Goal: Task Accomplishment & Management: Use online tool/utility

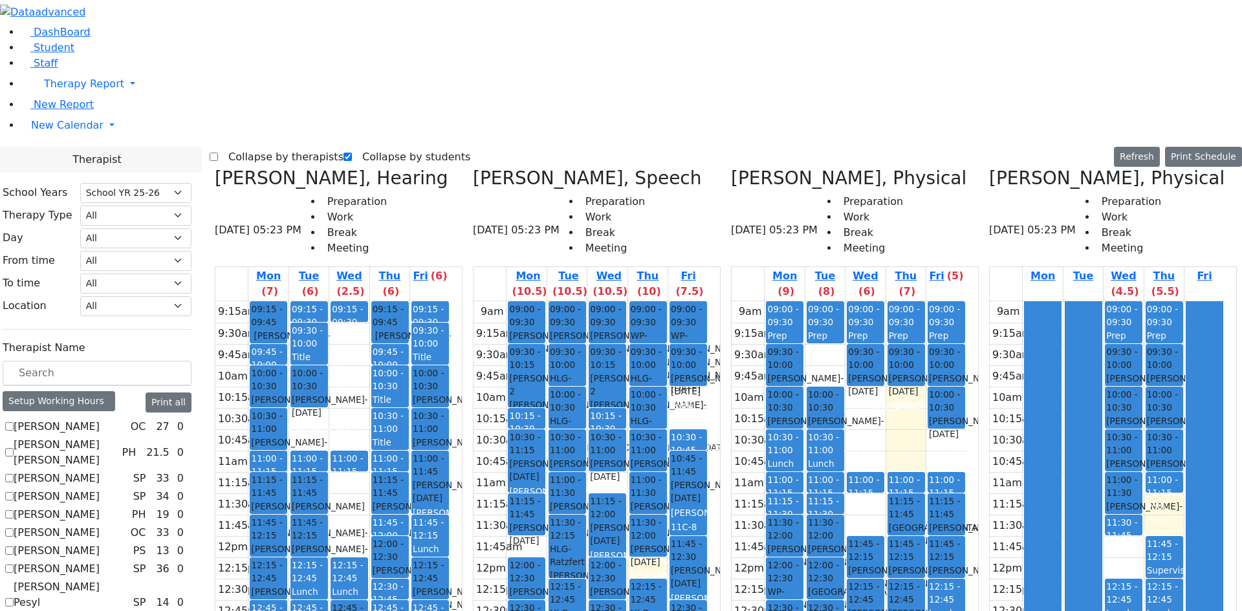
select select "212"
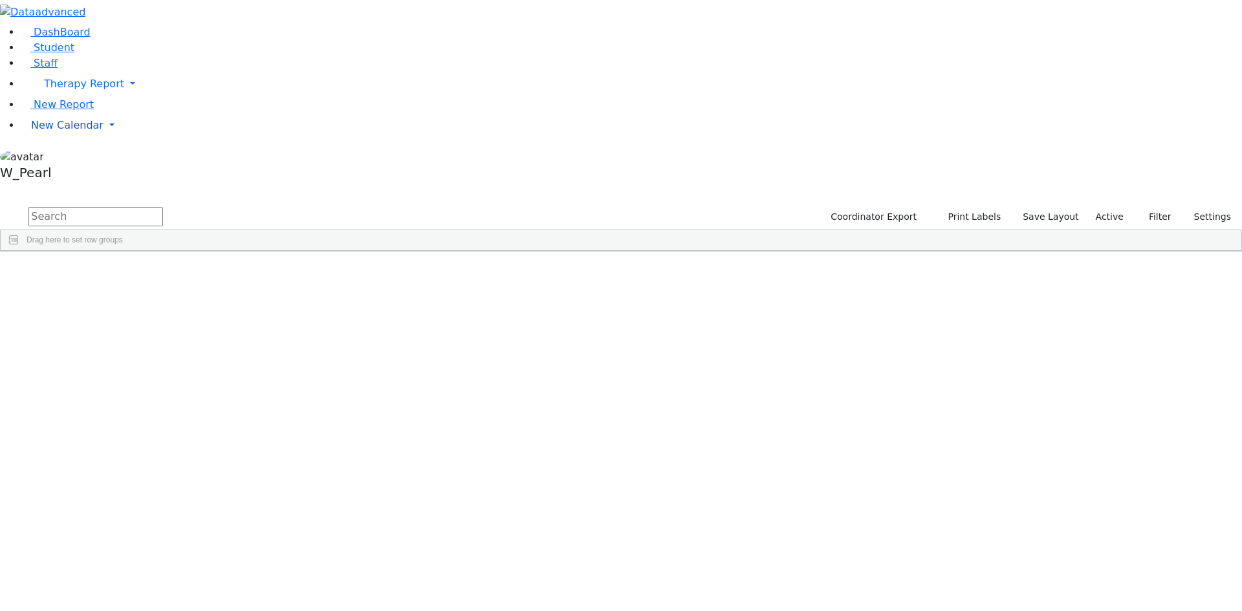
click at [75, 131] on span "New Calendar" at bounding box center [67, 125] width 72 height 12
click at [69, 157] on span "Calendar" at bounding box center [51, 151] width 47 height 12
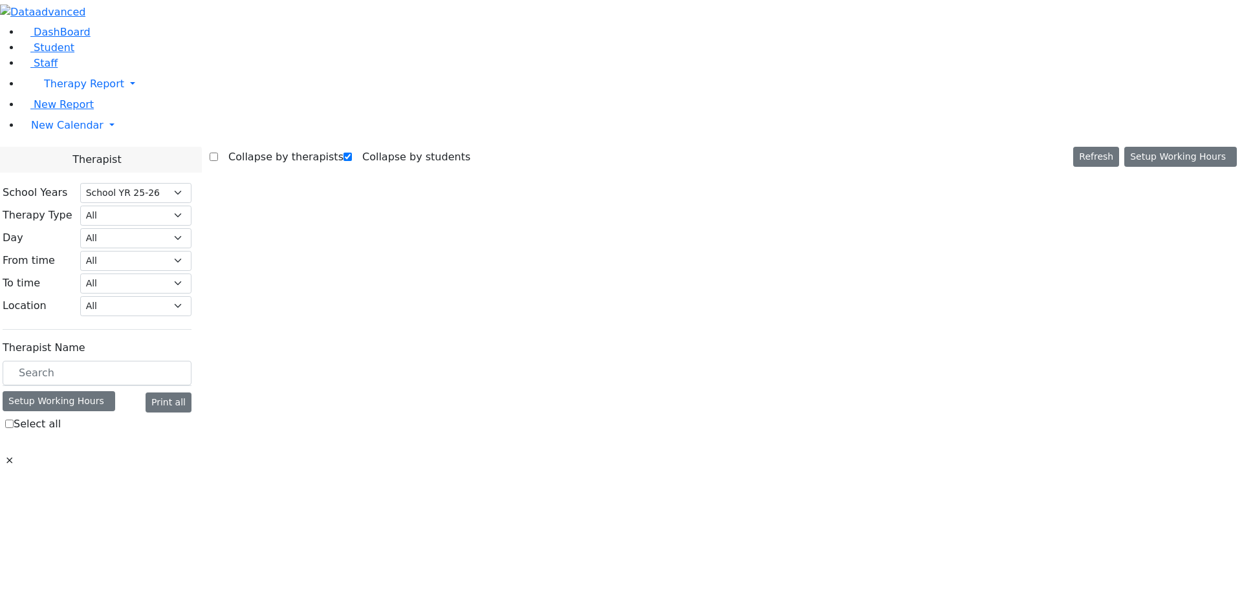
select select "212"
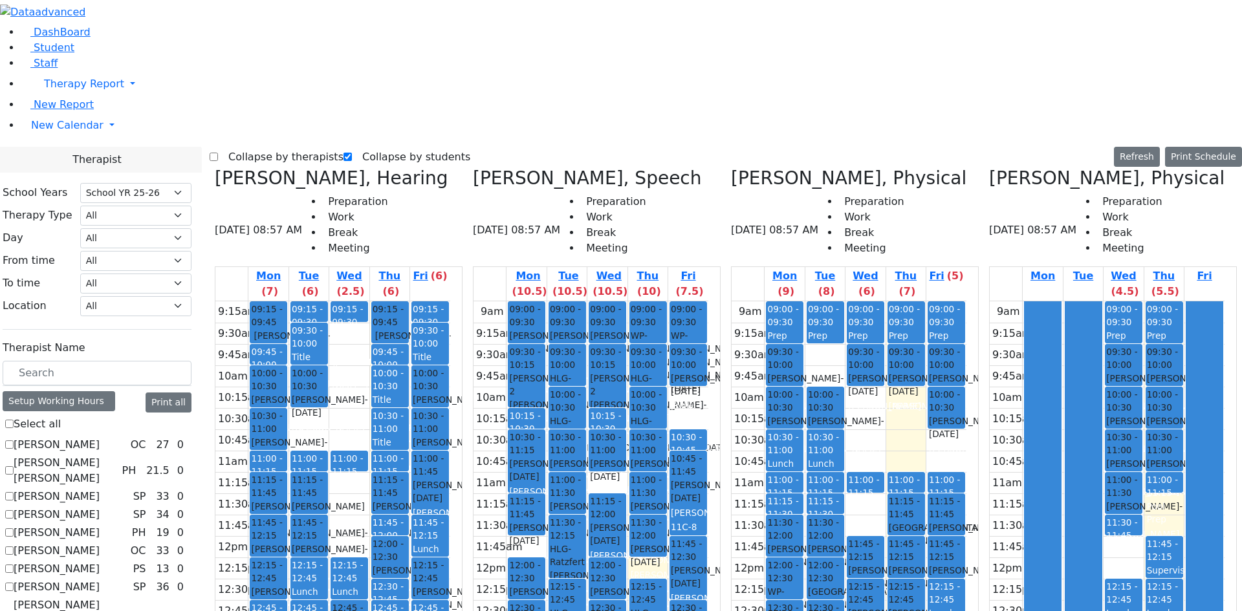
scroll to position [712, 0]
checkbox input "true"
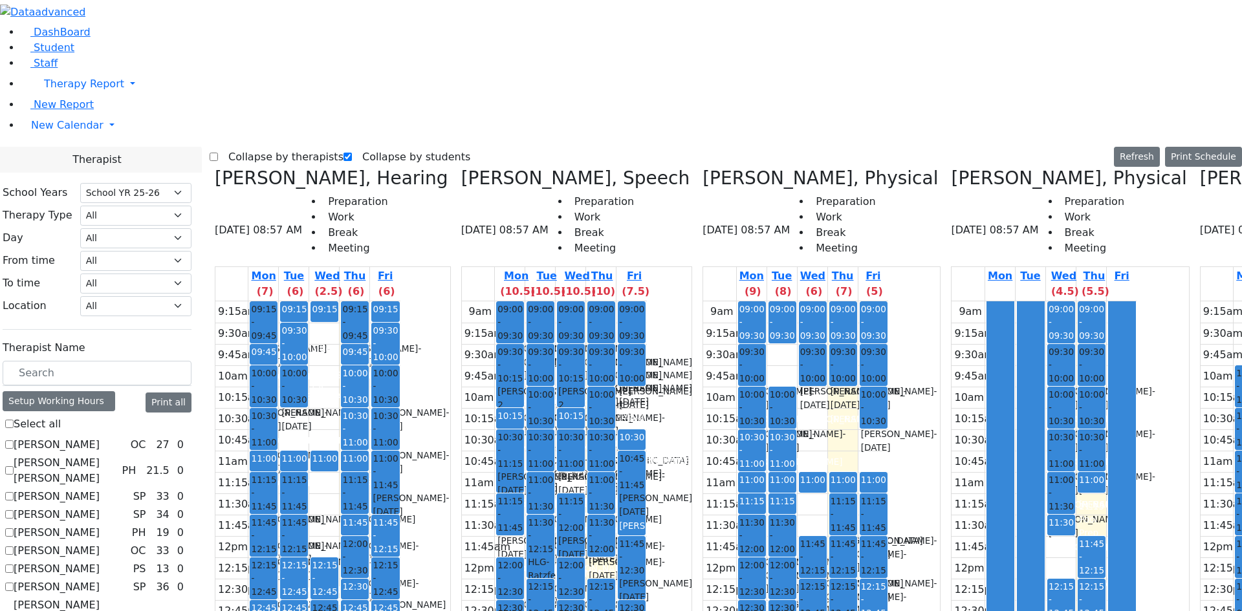
click at [264, 147] on label "Collapse by therapists" at bounding box center [281, 157] width 126 height 21
click at [218, 153] on input "Collapse by therapists" at bounding box center [214, 157] width 8 height 8
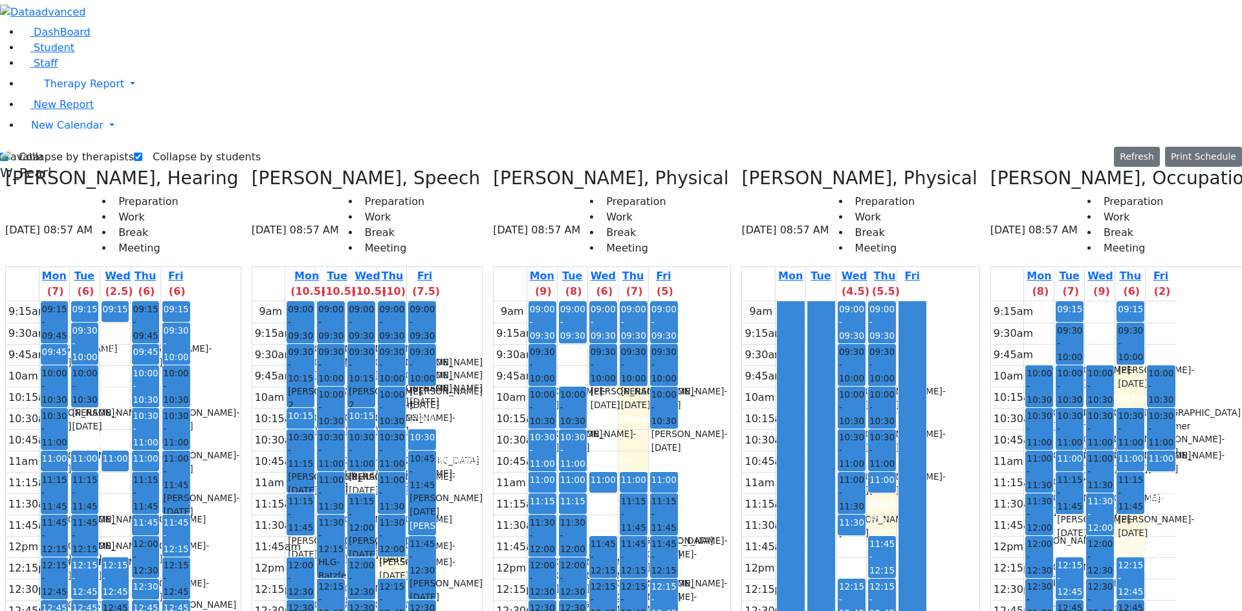
click at [51, 147] on label "Collapse by therapists" at bounding box center [71, 157] width 126 height 21
click at [8, 153] on input "Collapse by therapists" at bounding box center [4, 157] width 8 height 8
checkbox input "false"
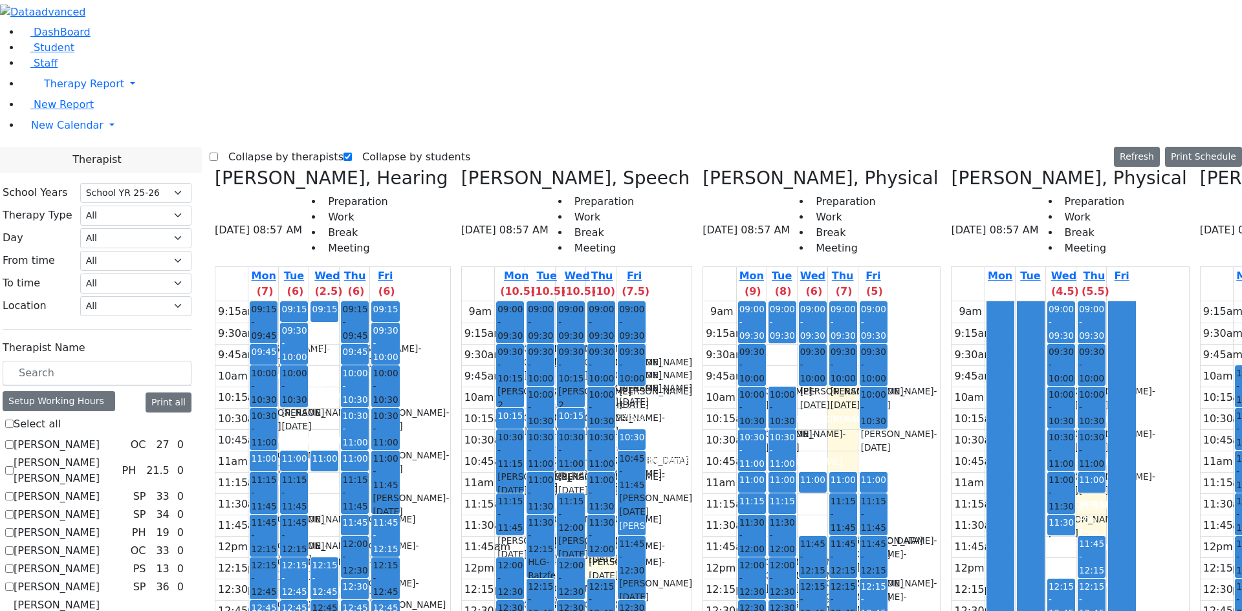
checkbox input "false"
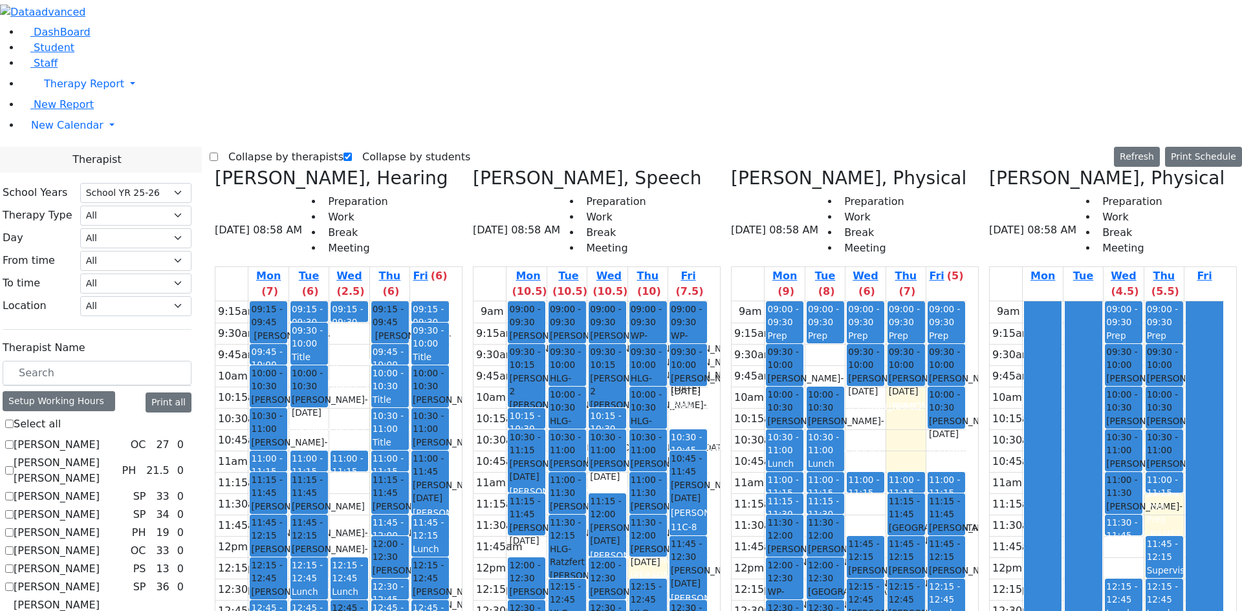
scroll to position [582, 0]
checkbox input "true"
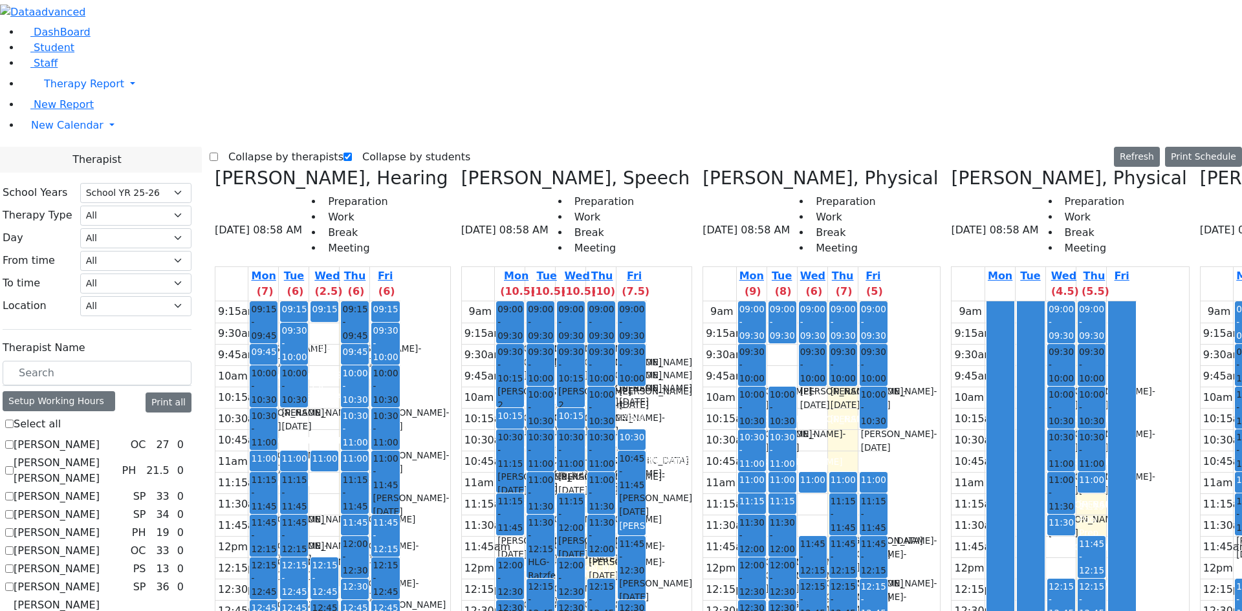
click at [251, 147] on label "Collapse by therapists" at bounding box center [281, 157] width 126 height 21
click at [218, 153] on input "Collapse by therapists" at bounding box center [214, 157] width 8 height 8
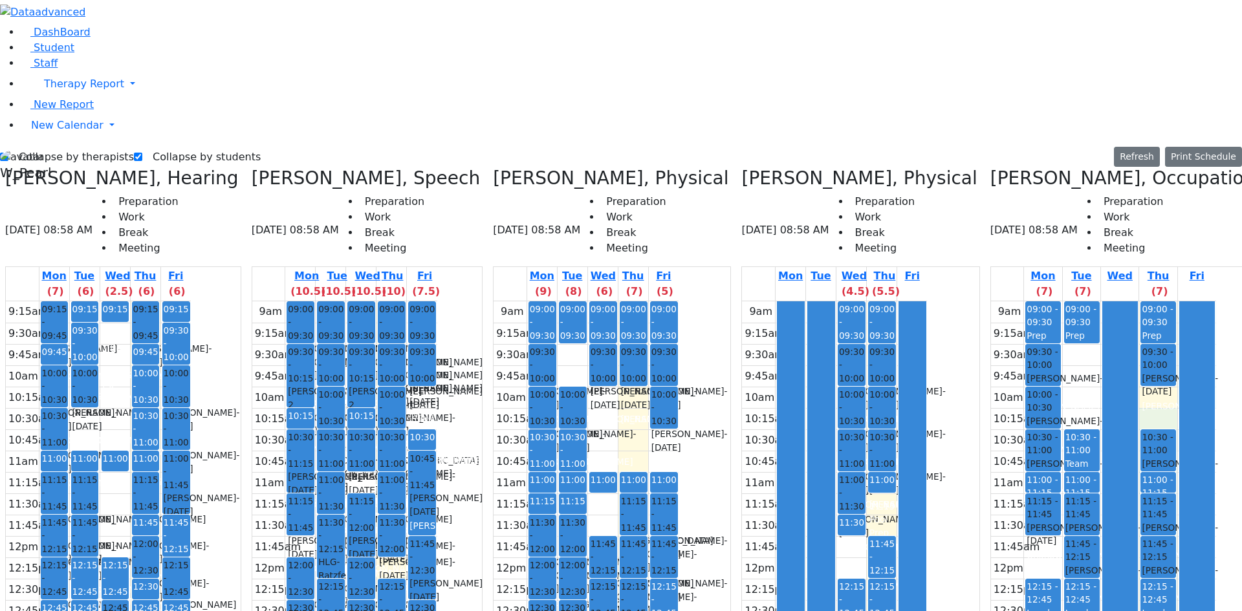
click at [1170, 302] on div "9am 9:15am 9:30am 9:45am 10am 10:15am 10:30am 10:45am 11am 11:15am 11:30am 11:4…" at bounding box center [1103, 558] width 225 height 512
click at [1174, 431] on span "10:30 - 11:00" at bounding box center [1158, 444] width 33 height 27
click at [999, 168] on div "Koff Aviva, Occupational 09/04/2025 08:58 AM Preparation Work Break Meeting Mon…" at bounding box center [1132, 494] width 294 height 653
click at [991, 168] on icon at bounding box center [991, 178] width 0 height 21
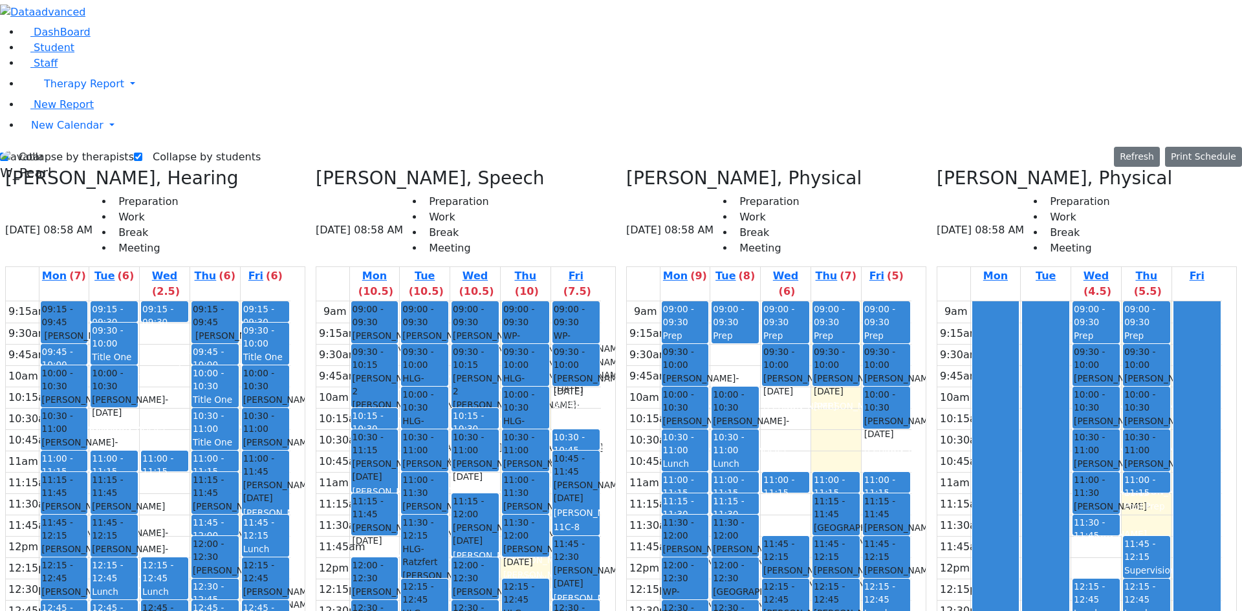
click at [59, 147] on label "Collapse by therapists" at bounding box center [71, 157] width 126 height 21
click at [8, 153] on input "Collapse by therapists" at bounding box center [4, 157] width 8 height 8
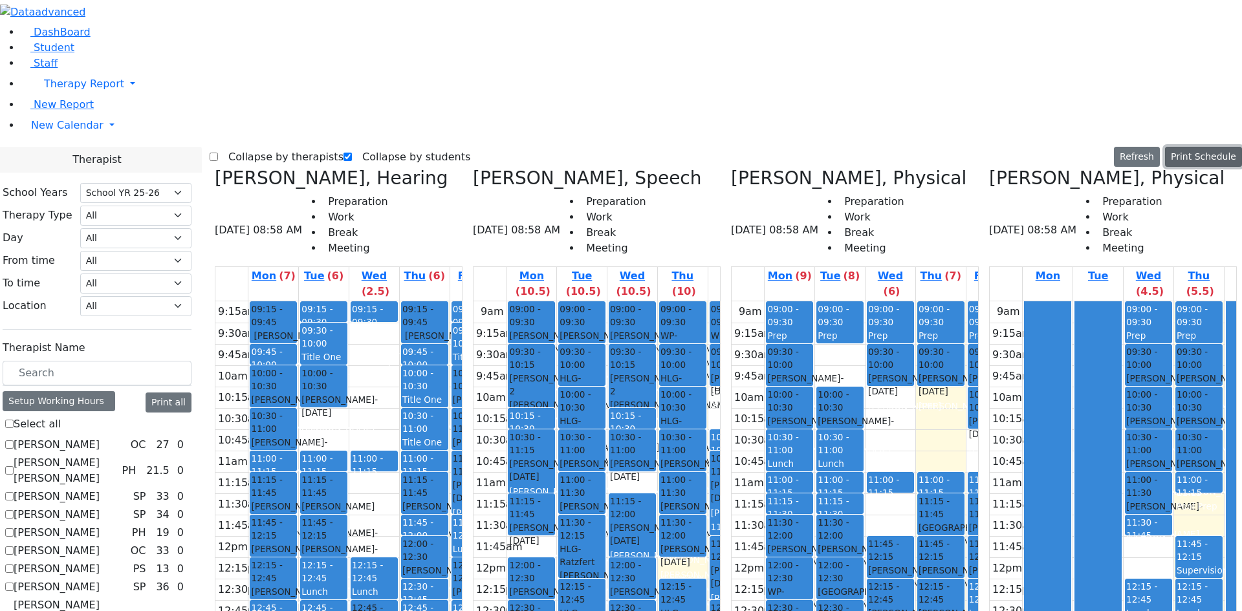
click at [1172, 147] on button "Print Schedule" at bounding box center [1203, 157] width 77 height 20
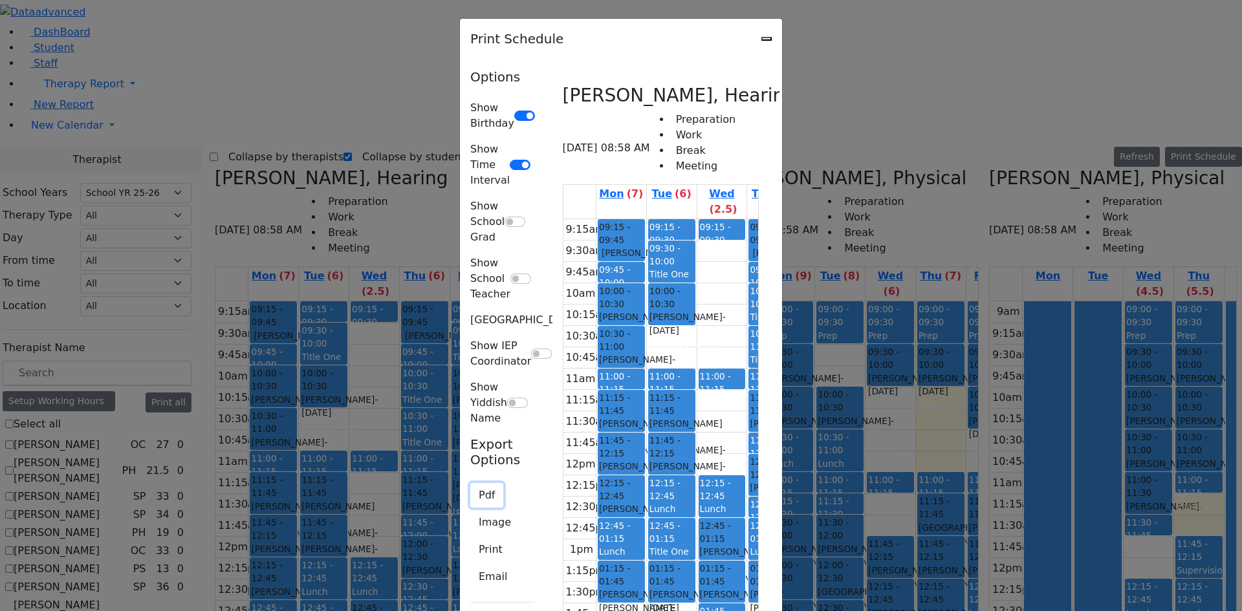
click at [470, 483] on button "Pdf" at bounding box center [486, 495] width 33 height 25
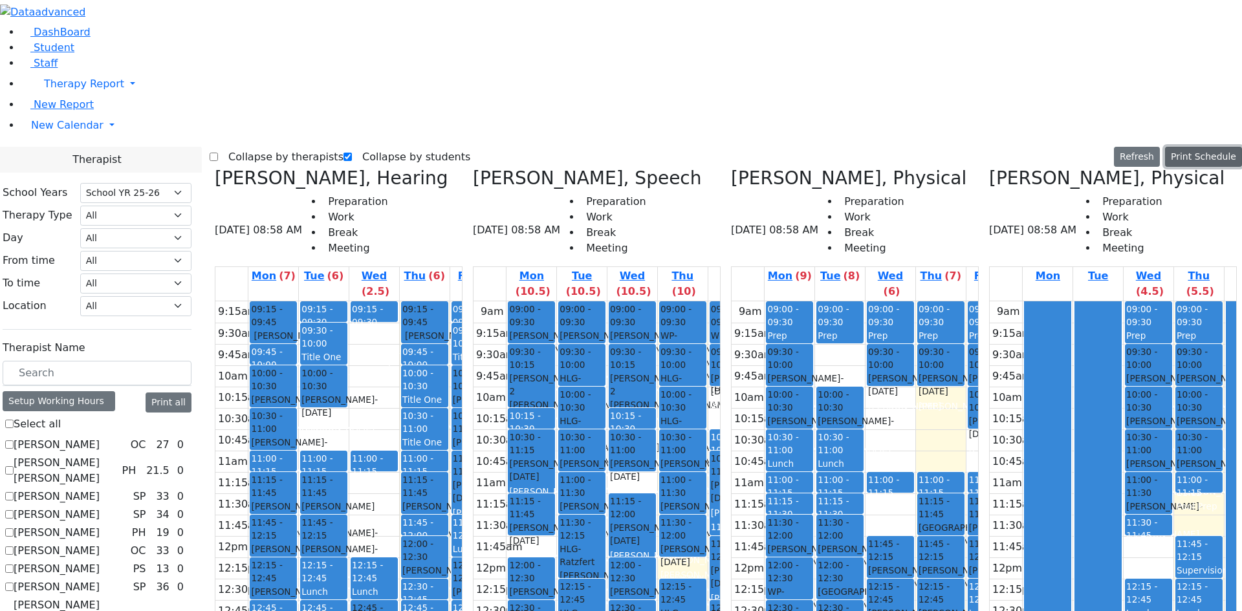
click at [1170, 147] on button "Print Schedule" at bounding box center [1203, 157] width 77 height 20
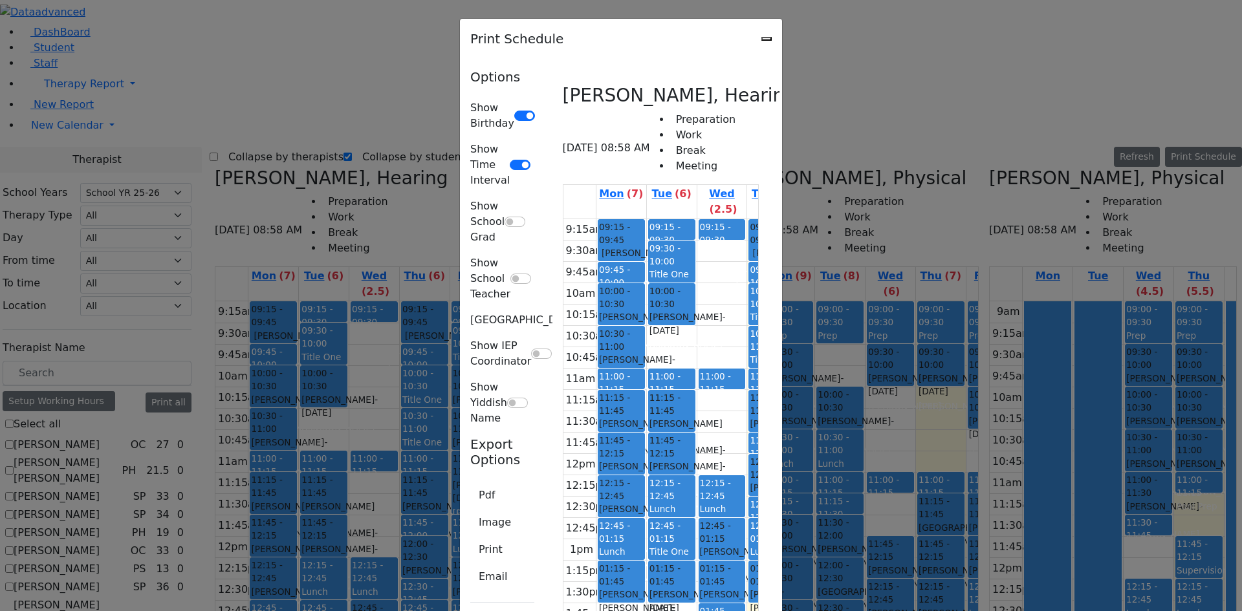
click at [782, 30] on div "Print Schedule" at bounding box center [621, 39] width 322 height 40
click at [782, 35] on div "Print Schedule" at bounding box center [621, 39] width 322 height 40
click at [767, 39] on icon "Close" at bounding box center [767, 39] width 0 height 0
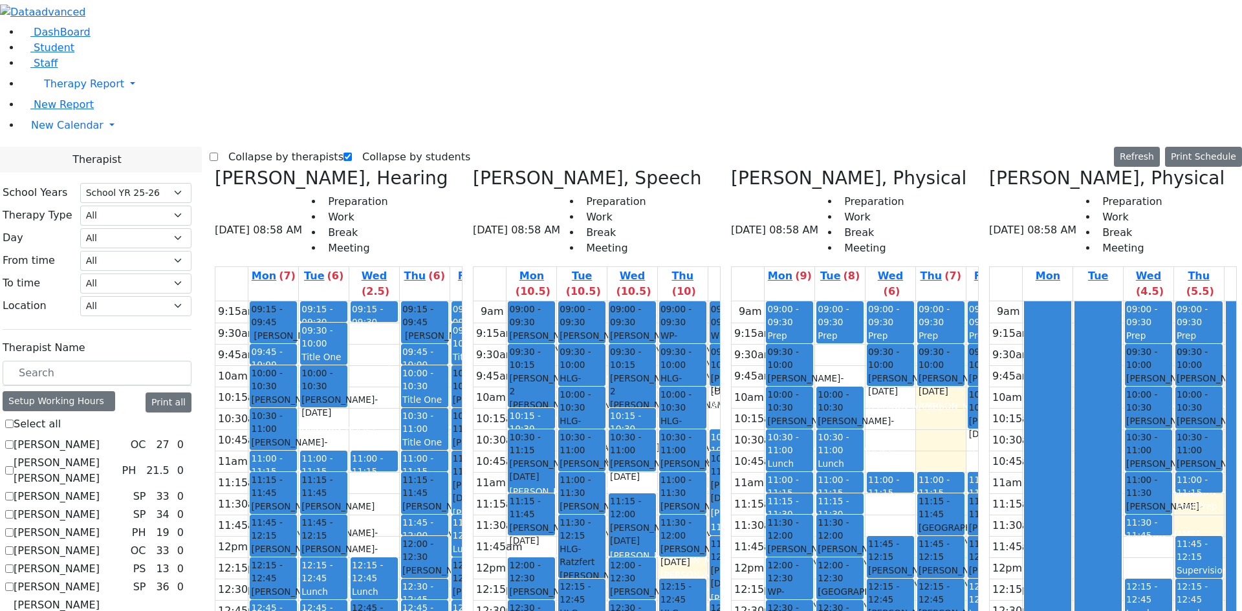
click at [533, 345] on div "09:30 - 10:15 Binyan Klein 2 Polatsek Moisha - 01/03/2013 פאלאטשעק משה Diamond …" at bounding box center [532, 376] width 46 height 62
click at [1211, 147] on button "Print Schedule" at bounding box center [1203, 157] width 77 height 20
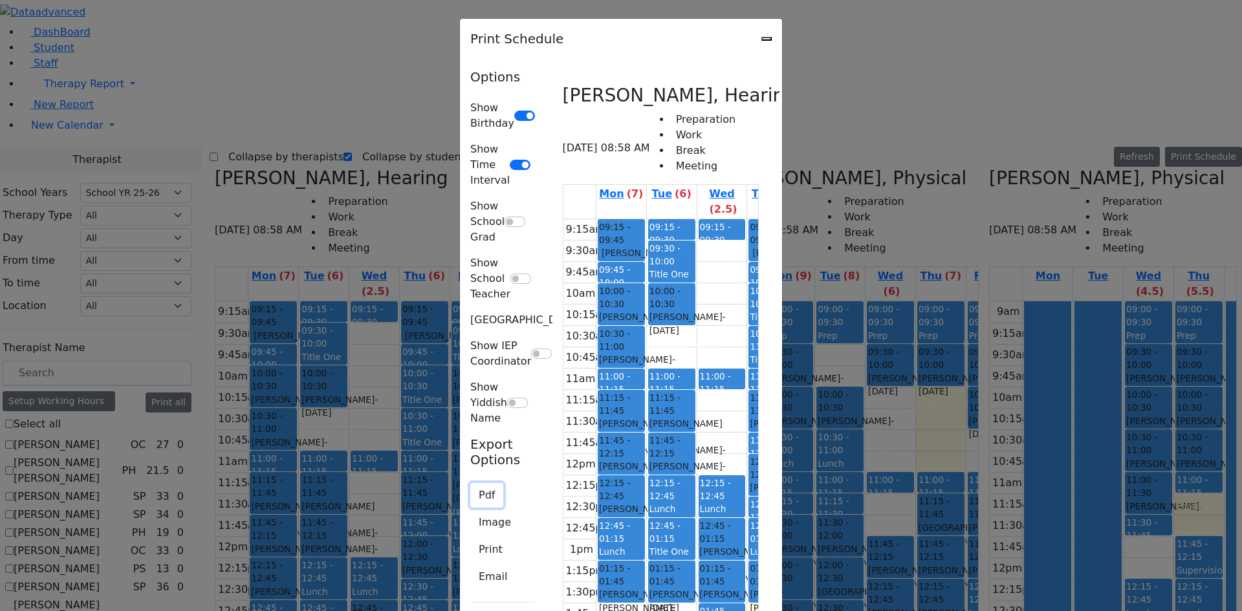
click at [470, 483] on button "Pdf" at bounding box center [486, 495] width 33 height 25
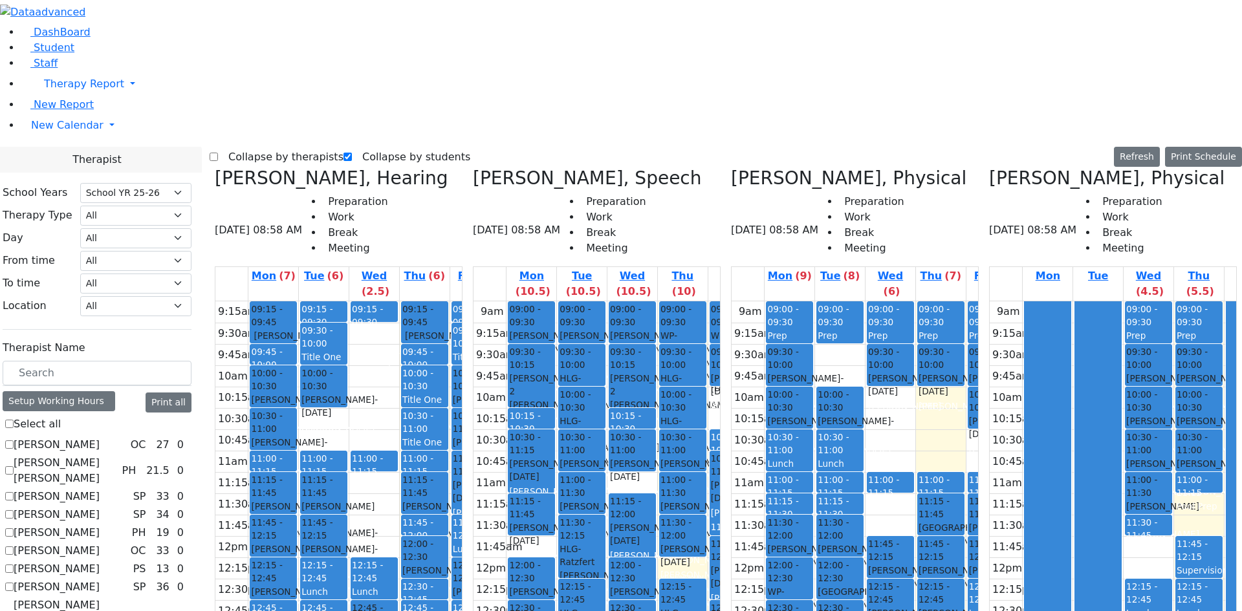
click at [247, 147] on label "Collapse by therapists" at bounding box center [281, 157] width 126 height 21
click at [218, 153] on input "Collapse by therapists" at bounding box center [214, 157] width 8 height 8
checkbox input "true"
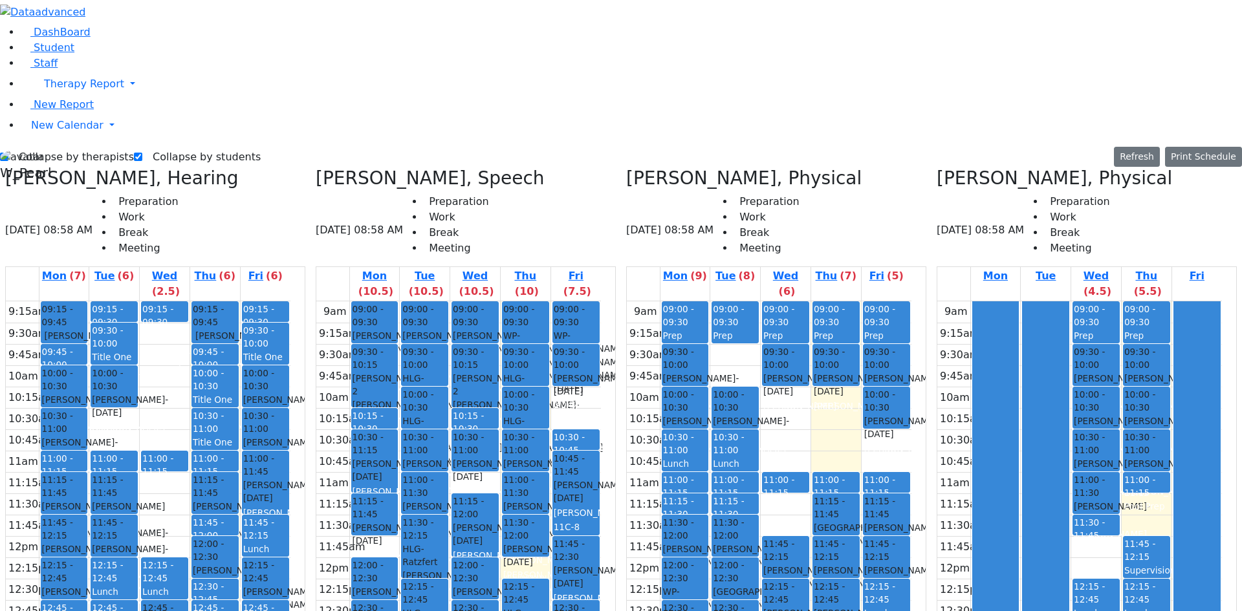
click at [548, 369] on div "Jacobowitz Hershy - 02/22/2018" at bounding box center [525, 382] width 45 height 27
click at [548, 346] on span "09:30 - 10:00" at bounding box center [525, 359] width 45 height 27
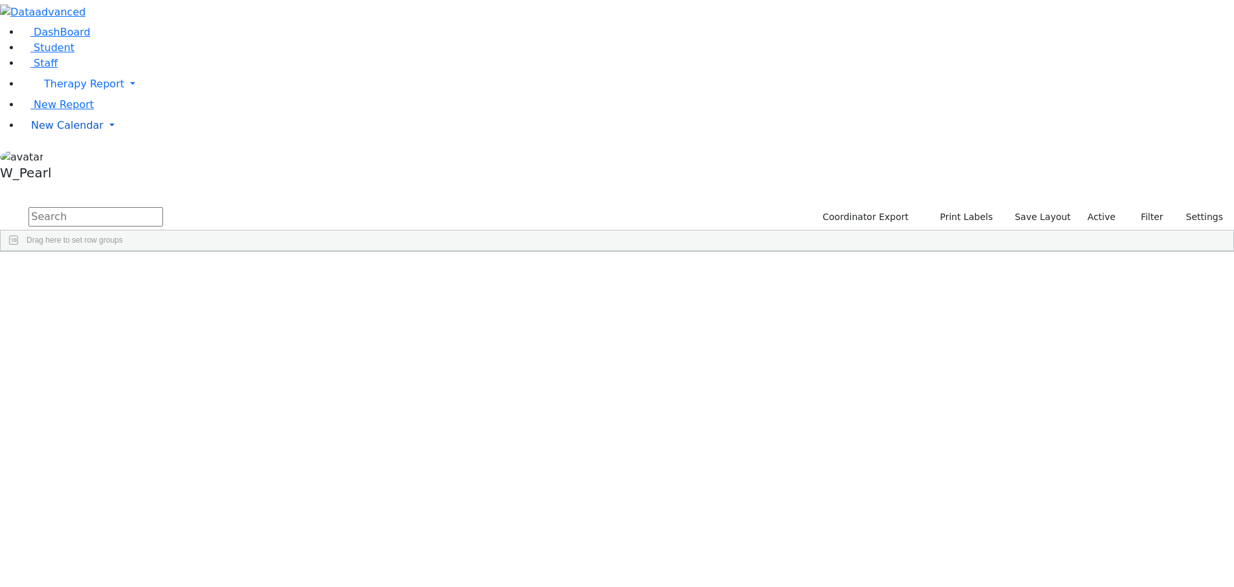
click at [64, 138] on link "New Calendar" at bounding box center [627, 126] width 1213 height 26
click at [70, 157] on span "Calendar" at bounding box center [51, 151] width 47 height 12
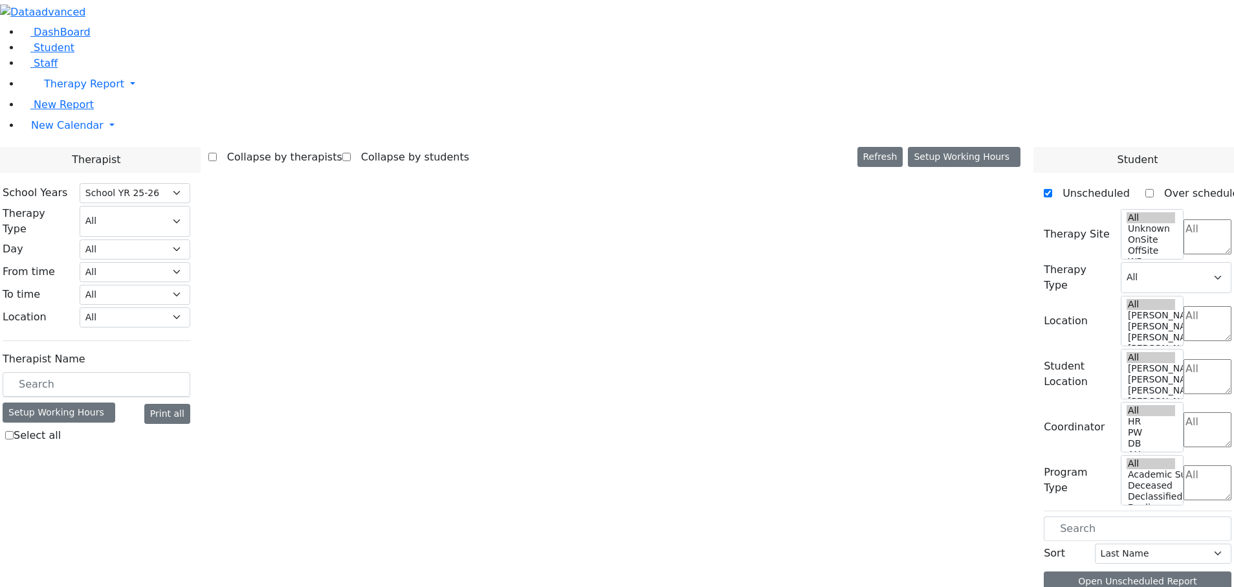
select select "212"
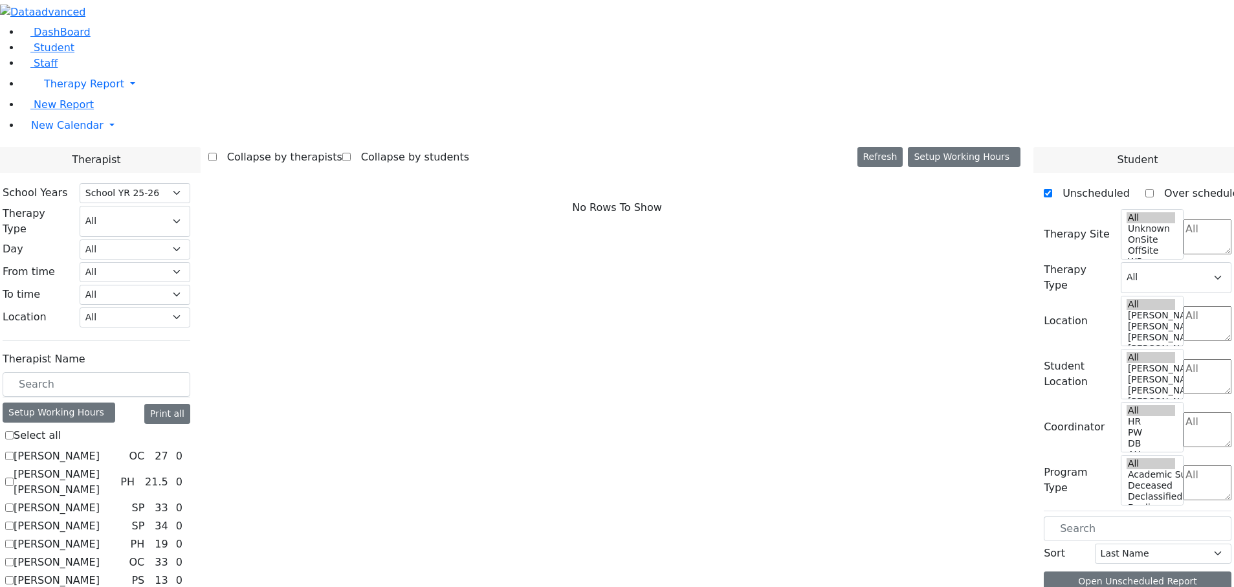
click at [100, 500] on label "[PERSON_NAME]" at bounding box center [57, 508] width 86 height 16
click at [14, 503] on input "[PERSON_NAME]" at bounding box center [9, 507] width 8 height 8
checkbox input "true"
select select "3"
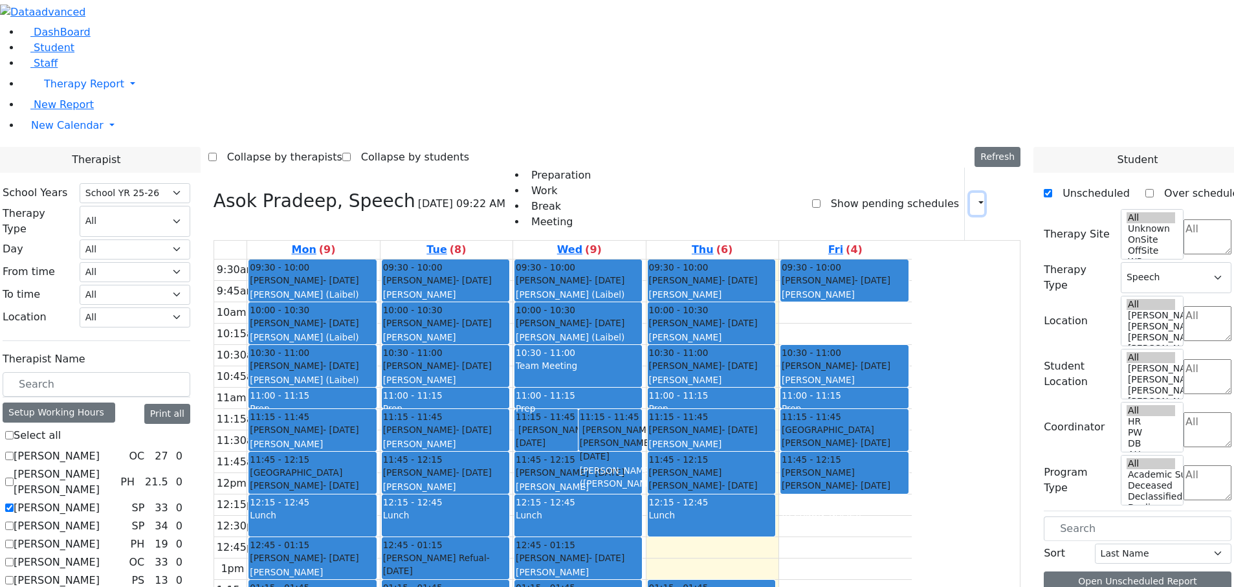
click at [970, 193] on button "button" at bounding box center [977, 204] width 14 height 22
click at [965, 193] on div "Print Schedule Print All Print Info Print Pending Schedule Print Non Pending Sc…" at bounding box center [974, 204] width 19 height 22
click at [973, 197] on icon "button" at bounding box center [973, 203] width 0 height 12
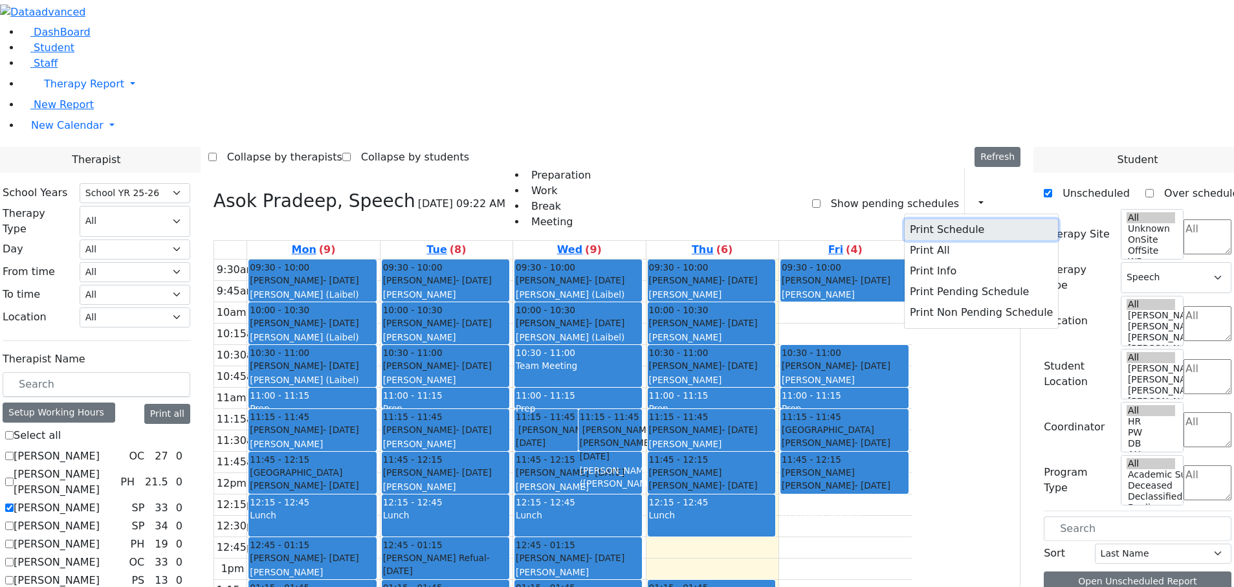
click at [950, 219] on button "Print Schedule" at bounding box center [981, 229] width 153 height 21
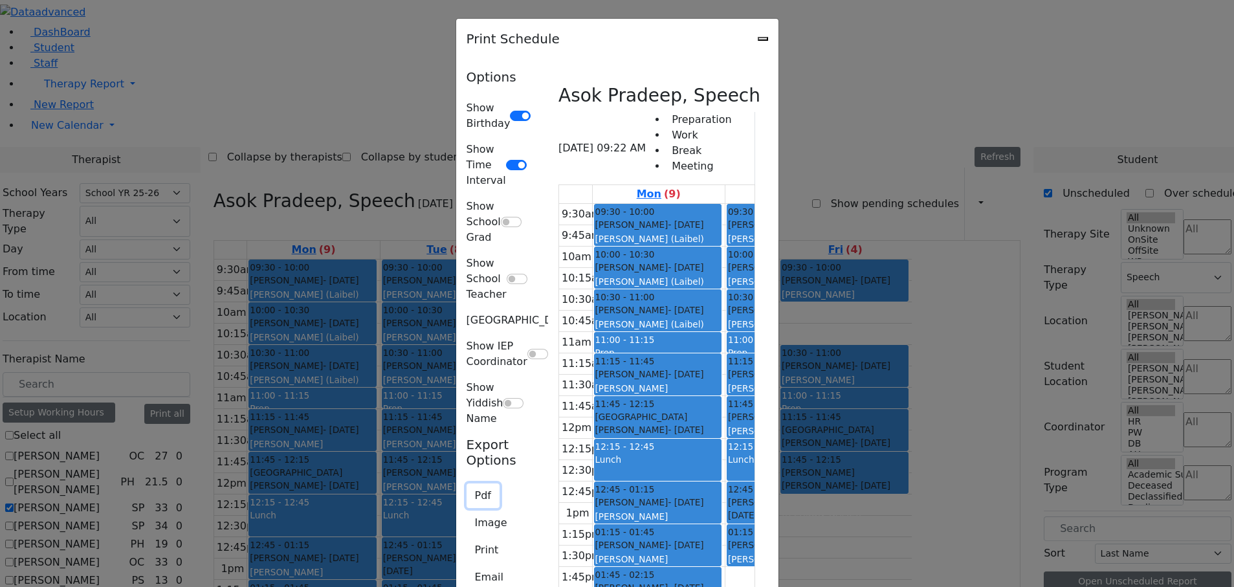
click at [466, 483] on button "Pdf" at bounding box center [482, 495] width 33 height 25
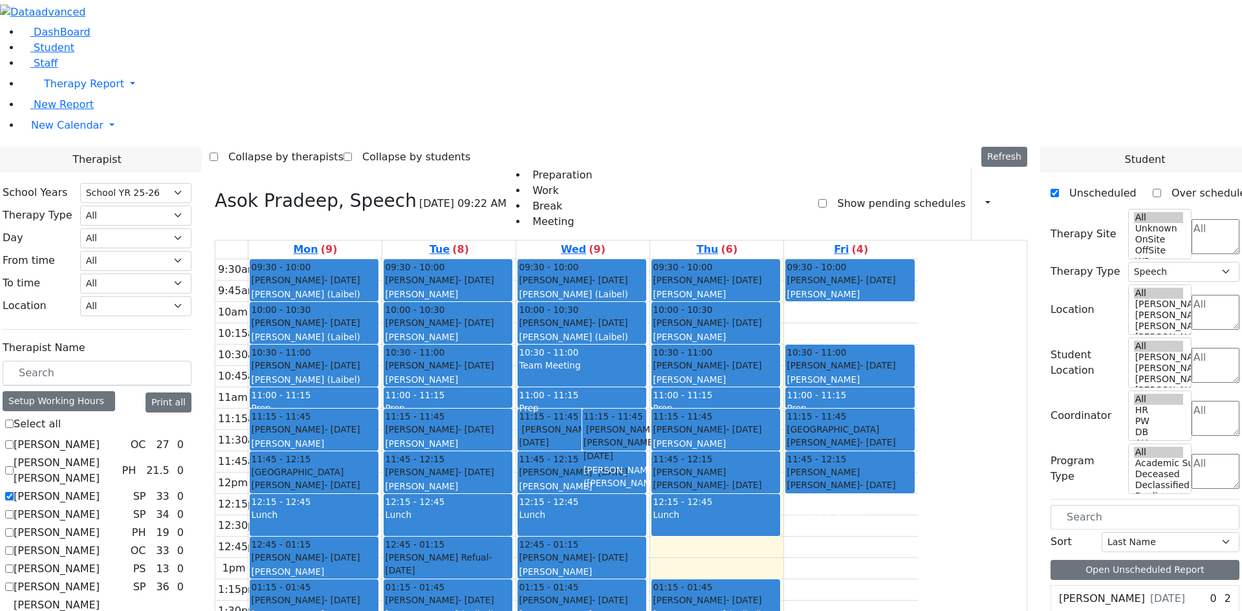
click at [100, 489] on label "[PERSON_NAME]" at bounding box center [57, 497] width 86 height 16
click at [14, 492] on input "[PERSON_NAME]" at bounding box center [9, 496] width 8 height 8
checkbox input "false"
select select
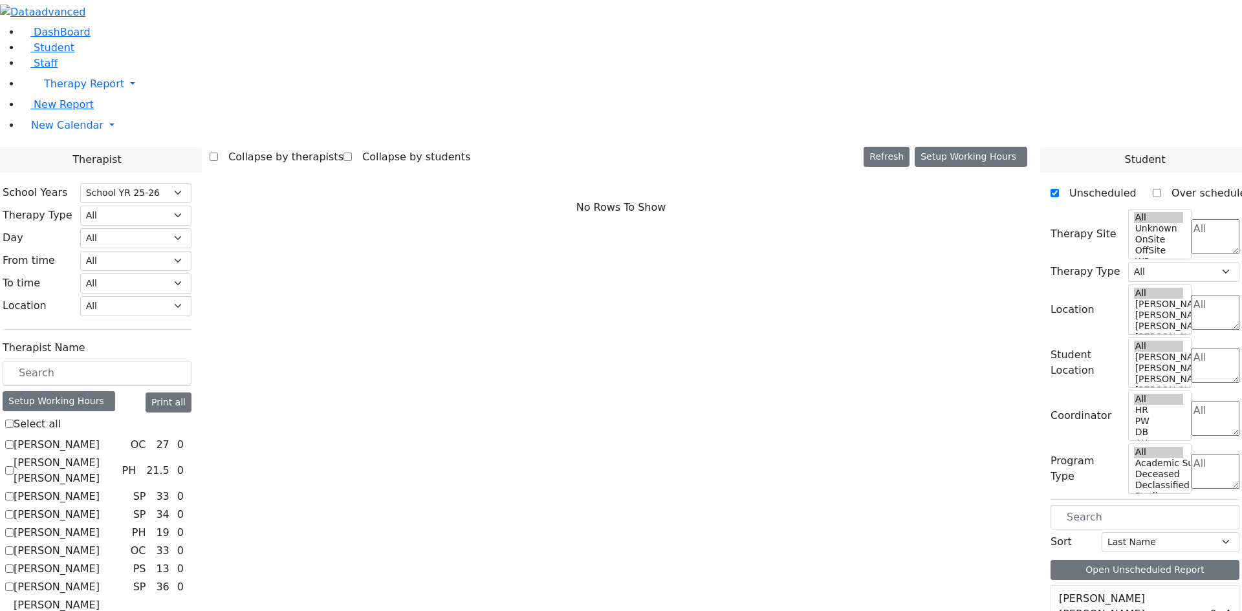
scroll to position [1190, 0]
checkbox input "true"
select select "3"
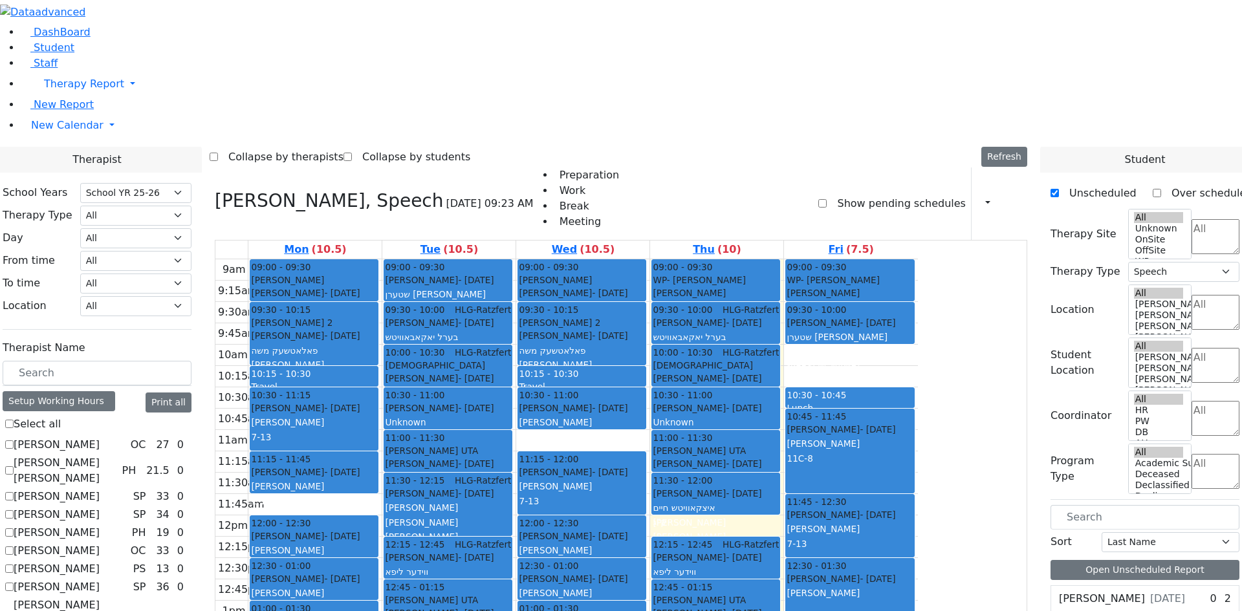
scroll to position [931, 0]
checkbox input "true"
select select
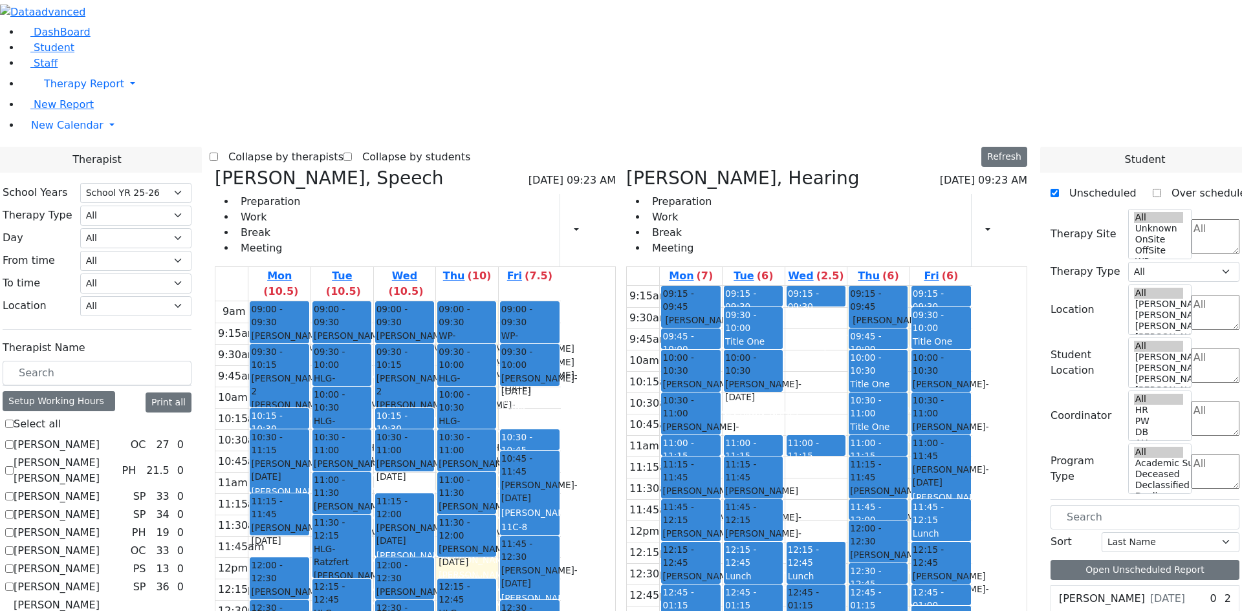
scroll to position [219, 0]
checkbox input "true"
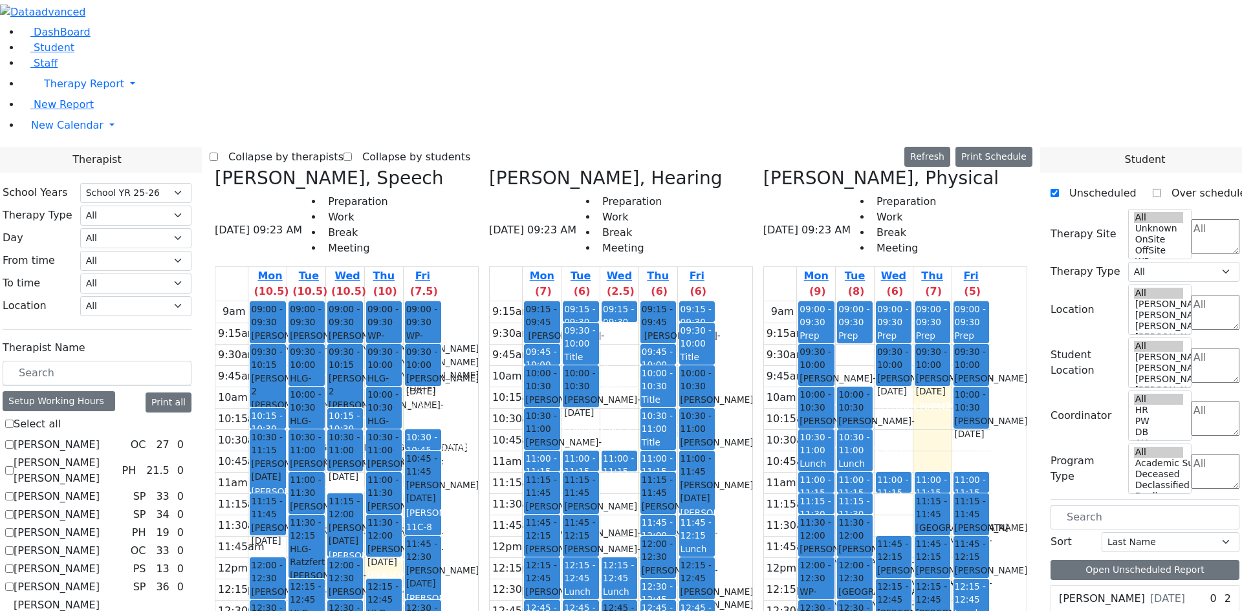
scroll to position [931, 0]
checkbox input "true"
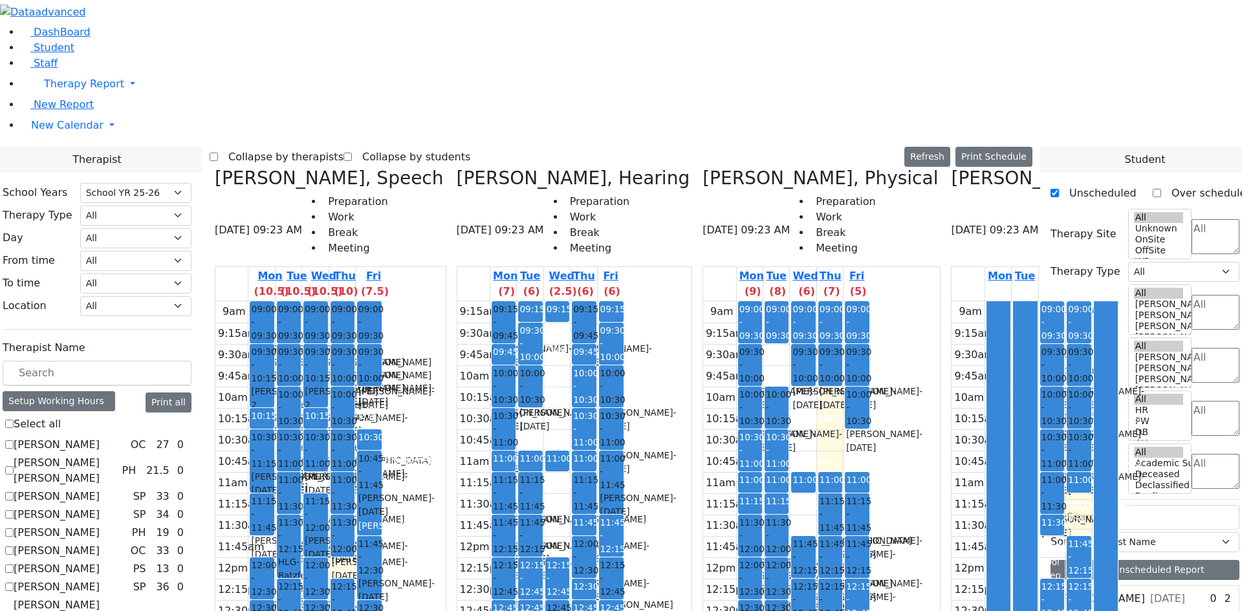
click at [344, 147] on label "Collapse by therapists" at bounding box center [281, 157] width 126 height 21
click at [218, 153] on input "Collapse by therapists" at bounding box center [214, 157] width 8 height 8
checkbox input "true"
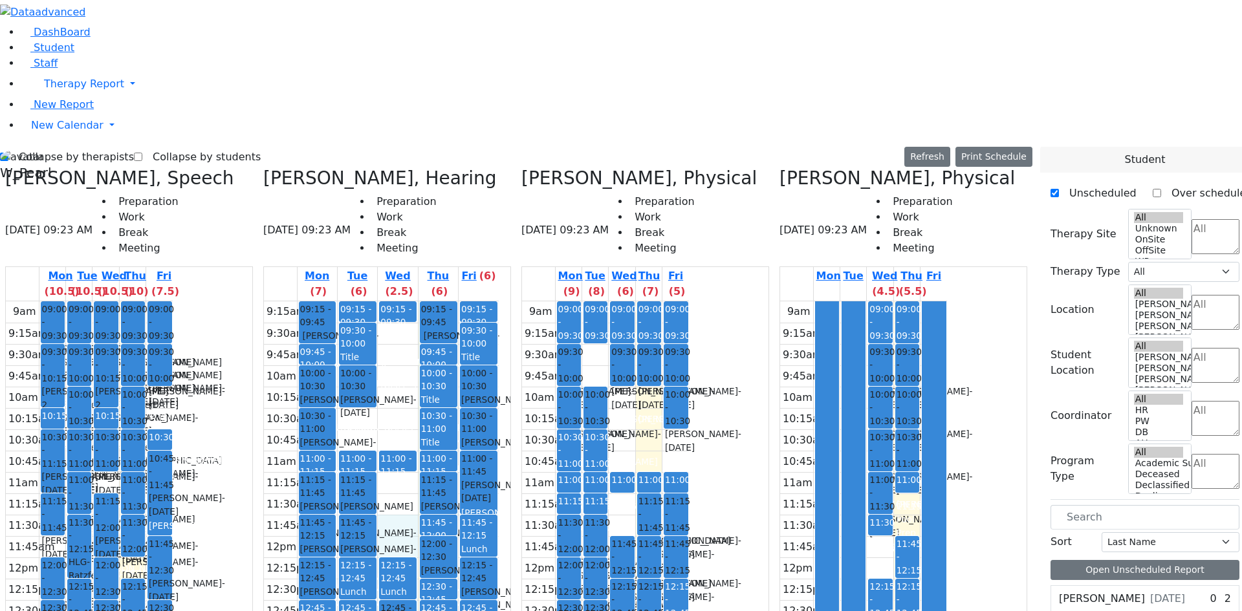
click at [428, 302] on div "9:15am 9:30am 9:45am 10am 10:15am 10:30am 10:45am 11am 11:15am 11:30am 11:45am …" at bounding box center [381, 558] width 235 height 512
click at [1006, 147] on button "Print Schedule" at bounding box center [994, 157] width 77 height 20
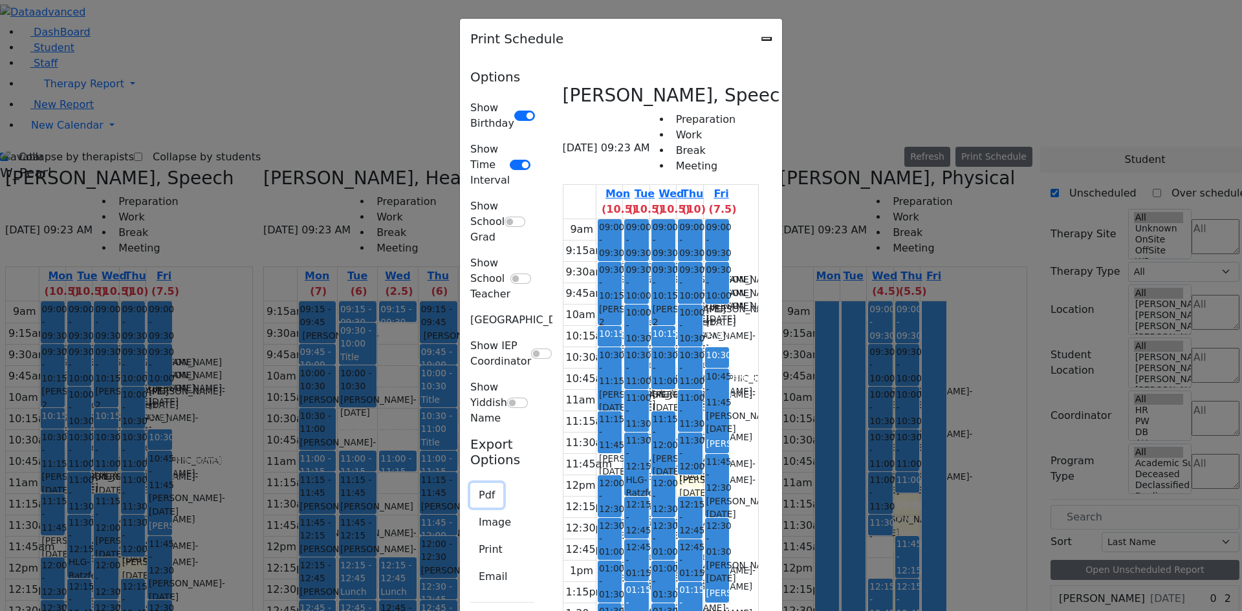
click at [470, 483] on button "Pdf" at bounding box center [486, 495] width 33 height 25
